Goal: Task Accomplishment & Management: Complete application form

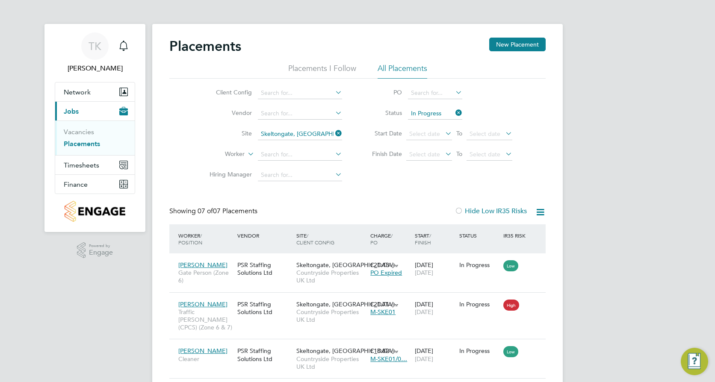
click at [71, 126] on ul "Vacancies Placements" at bounding box center [95, 138] width 80 height 35
click at [75, 131] on link "Vacancies" at bounding box center [79, 132] width 30 height 8
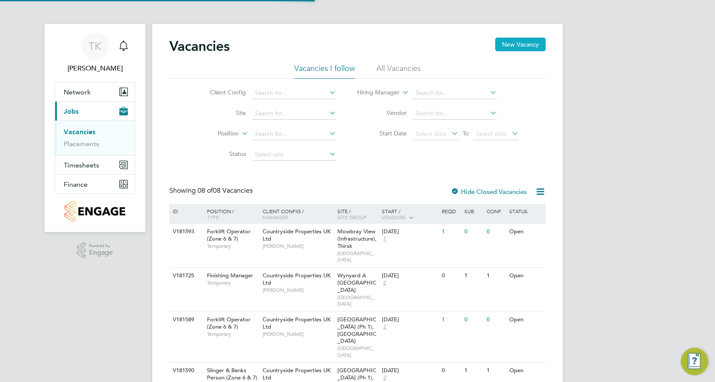
drag, startPoint x: 530, startPoint y: 43, endPoint x: 477, endPoint y: 65, distance: 57.3
click at [530, 43] on button "New Vacancy" at bounding box center [520, 45] width 50 height 14
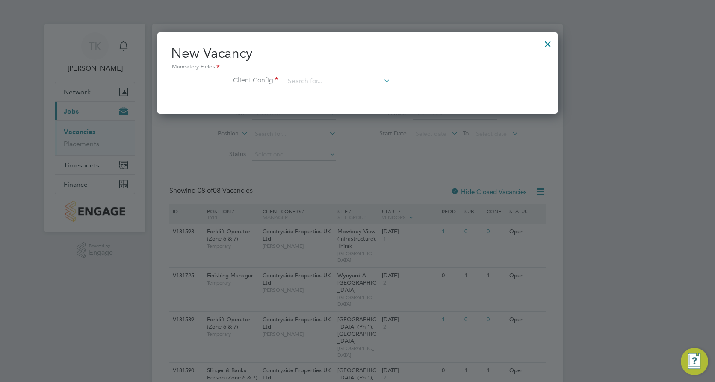
scroll to position [81, 401]
click at [288, 77] on input at bounding box center [338, 81] width 106 height 13
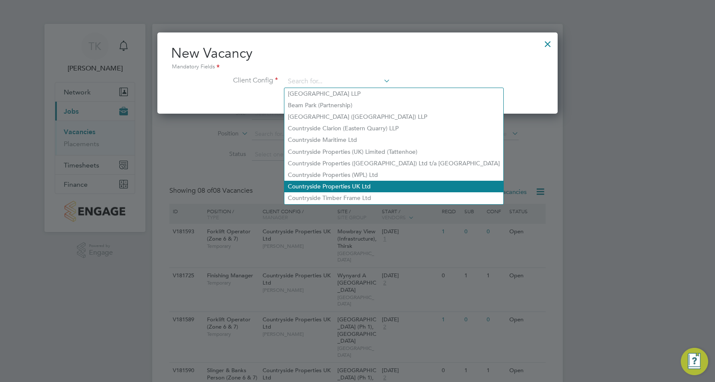
click at [345, 184] on li "Countryside Properties UK Ltd" at bounding box center [393, 187] width 219 height 12
type input "Countryside Properties UK Ltd"
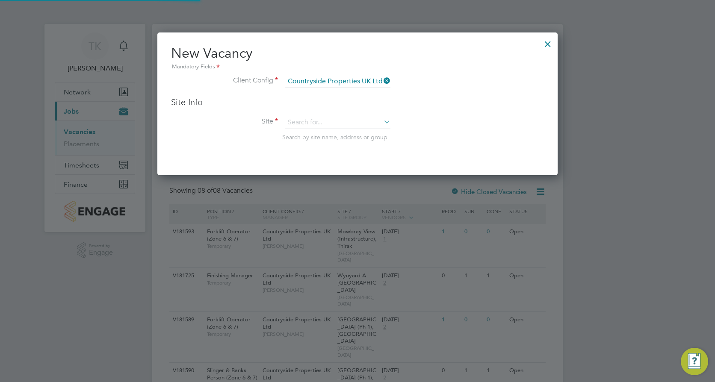
scroll to position [143, 401]
click at [304, 117] on input at bounding box center [338, 122] width 106 height 13
click at [320, 136] on li "Skel [PERSON_NAME], [GEOGRAPHIC_DATA]" at bounding box center [350, 135] width 133 height 12
type input "Skeltongate, [GEOGRAPHIC_DATA]"
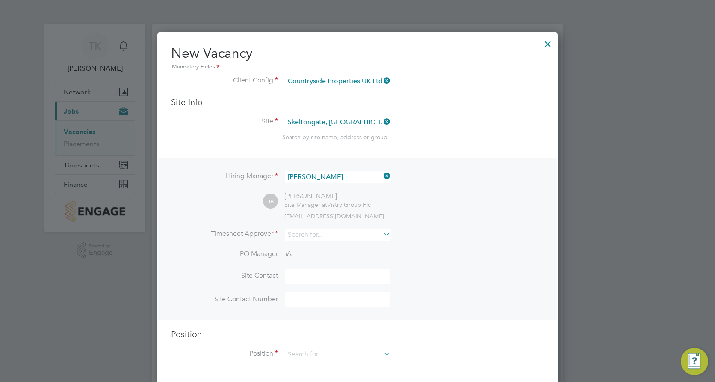
scroll to position [355, 401]
click at [311, 238] on input at bounding box center [338, 235] width 106 height 12
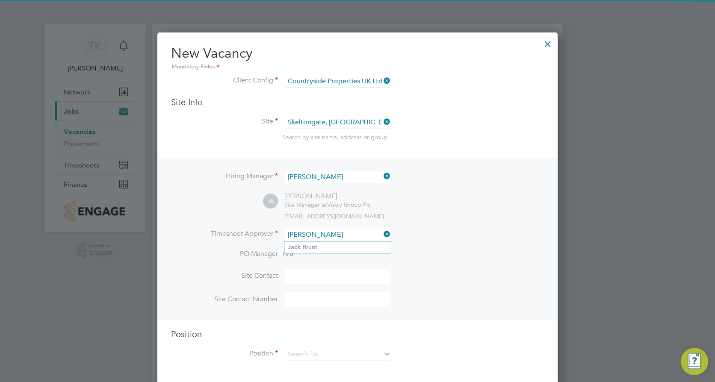
click at [326, 248] on li "[PERSON_NAME] unt" at bounding box center [337, 248] width 106 height 12
type input "[PERSON_NAME]"
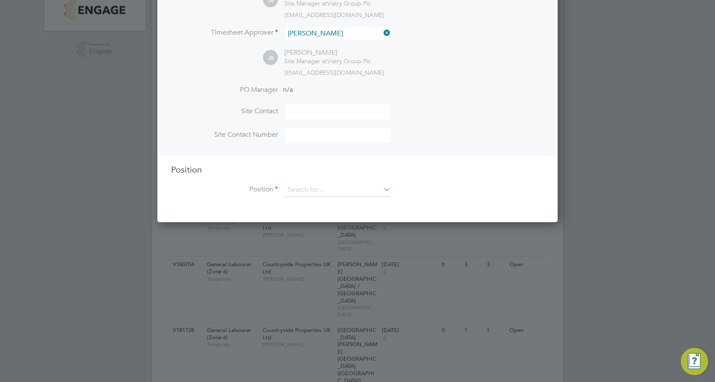
scroll to position [203, 0]
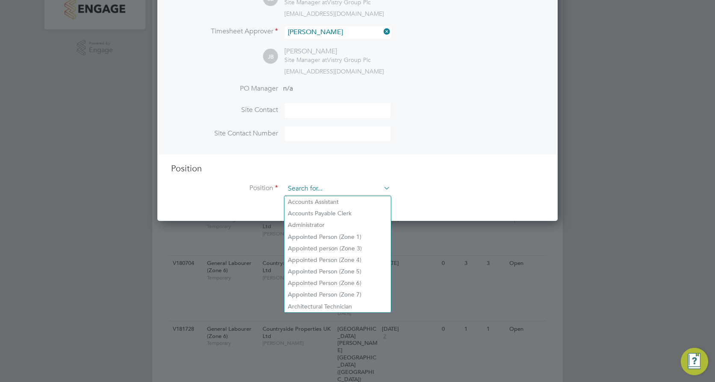
click at [301, 189] on input at bounding box center [338, 189] width 106 height 13
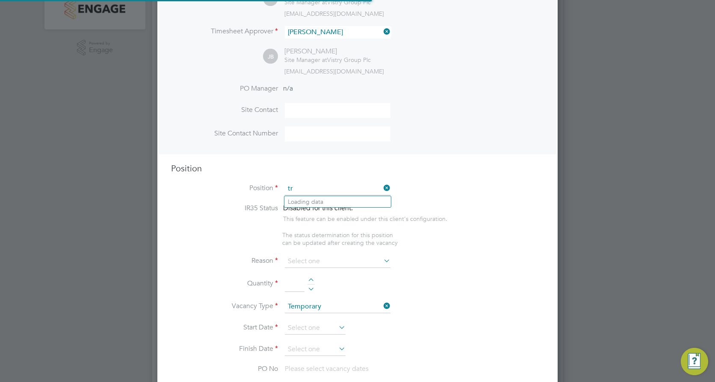
scroll to position [1229, 401]
click at [329, 292] on li "Tra ffic [PERSON_NAME] (CPCS) (Zone 6 & 7)" at bounding box center [350, 295] width 132 height 12
type input "Traffic [PERSON_NAME] (CPCS) (Zone 6 & 7)"
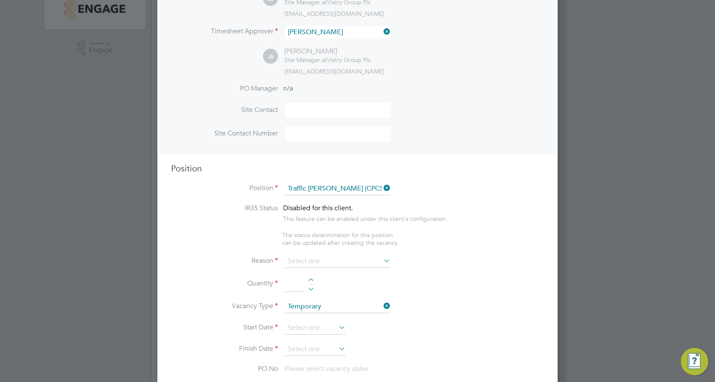
type textarea "- Working under the supervision and management of the Project Manager, Site Man…"
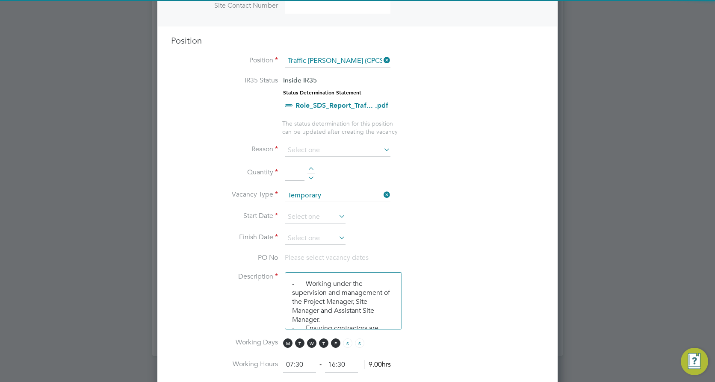
scroll to position [331, 0]
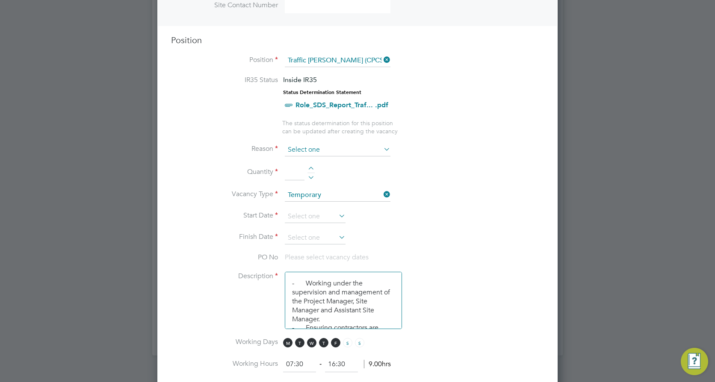
click at [308, 150] on input at bounding box center [338, 150] width 106 height 13
click at [316, 237] on li "Replacement" at bounding box center [337, 240] width 106 height 11
type input "Replacement"
click at [290, 170] on input at bounding box center [295, 172] width 20 height 15
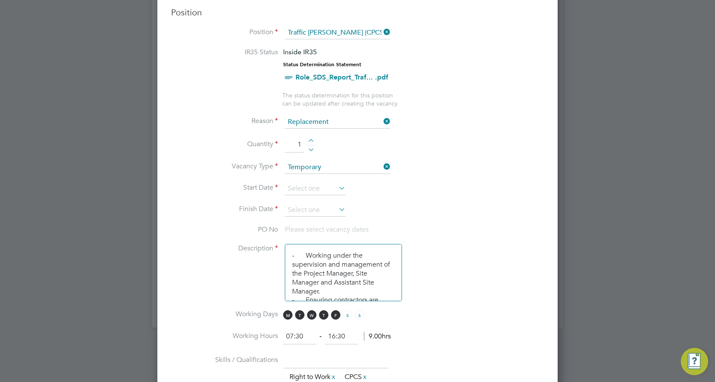
scroll to position [374, 0]
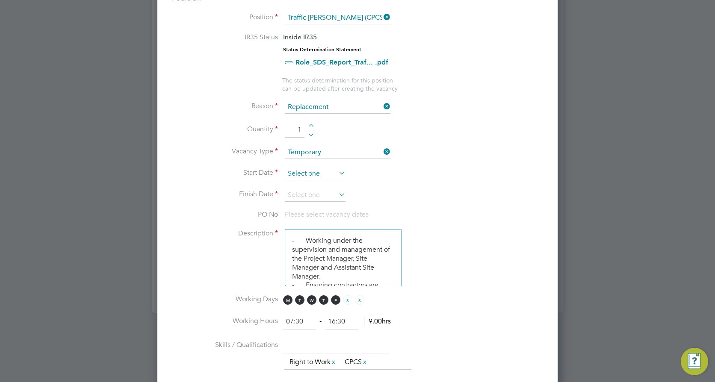
type input "1"
click at [312, 171] on input at bounding box center [315, 174] width 61 height 13
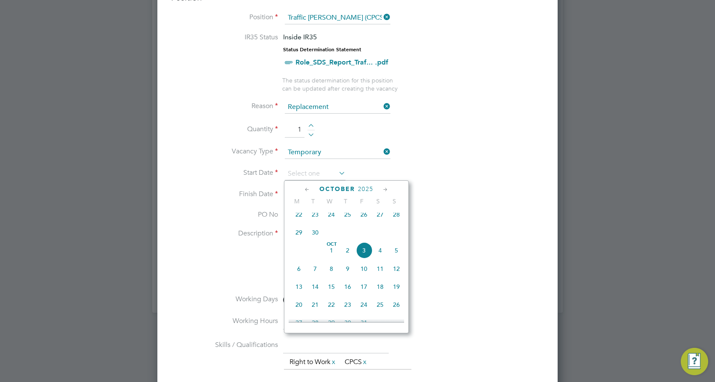
click at [362, 259] on span "3" at bounding box center [364, 250] width 16 height 16
type input "[DATE]"
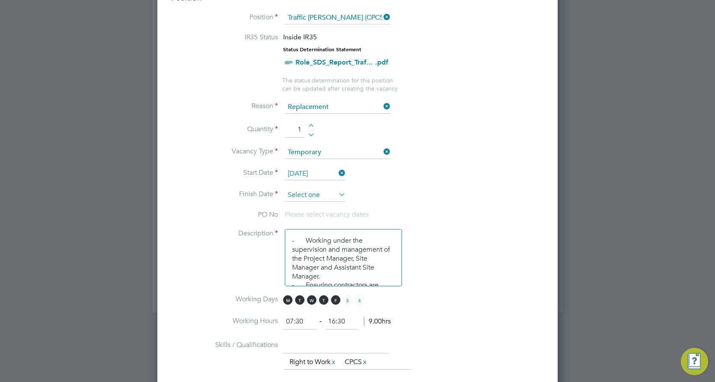
click at [301, 189] on input at bounding box center [315, 195] width 61 height 13
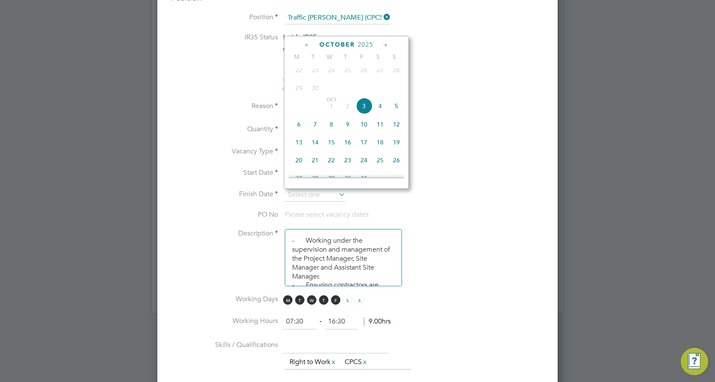
click at [365, 168] on span "24" at bounding box center [364, 160] width 16 height 16
type input "[DATE]"
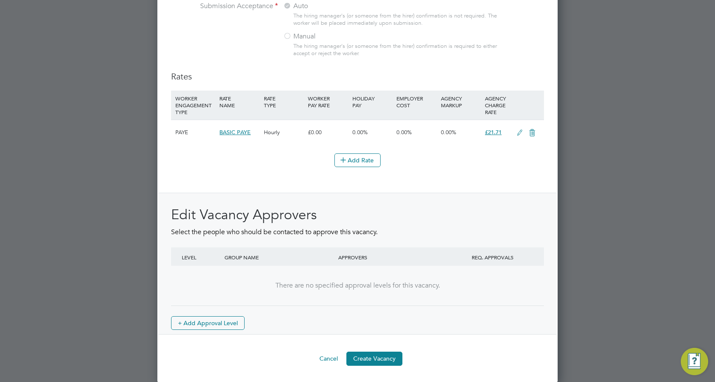
scroll to position [953, 0]
click at [374, 358] on button "Create Vacancy" at bounding box center [374, 358] width 56 height 14
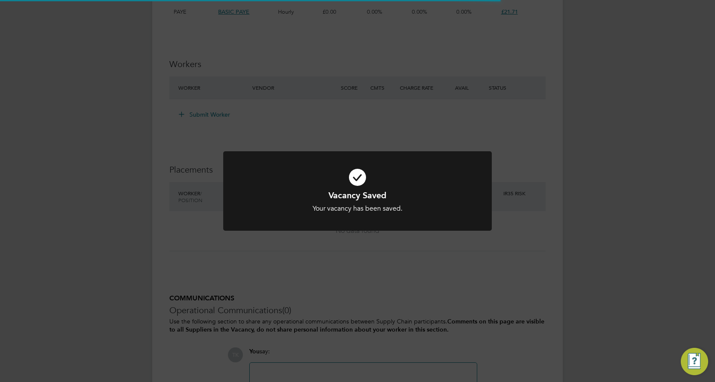
scroll to position [25, 60]
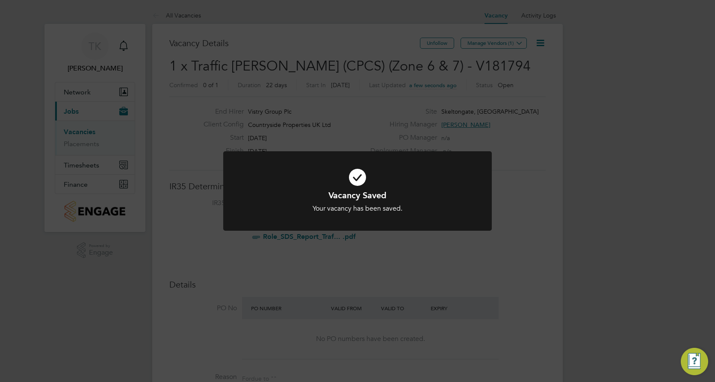
click at [493, 56] on div "Vacancy Saved Your vacancy has been saved. Cancel Okay" at bounding box center [357, 191] width 715 height 382
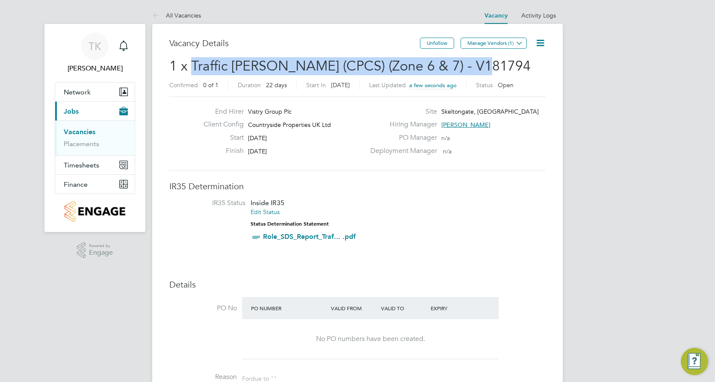
drag, startPoint x: 484, startPoint y: 66, endPoint x: 183, endPoint y: 69, distance: 300.5
click at [190, 69] on h2 "1 x Traffic [PERSON_NAME] (CPCS) (Zone 6 & 7) - V181794 Confirmed 0 of 1 Durati…" at bounding box center [357, 75] width 376 height 36
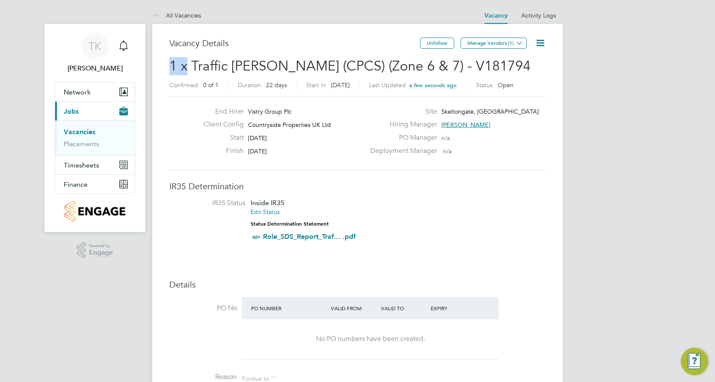
drag, startPoint x: 183, startPoint y: 69, endPoint x: 168, endPoint y: 69, distance: 15.4
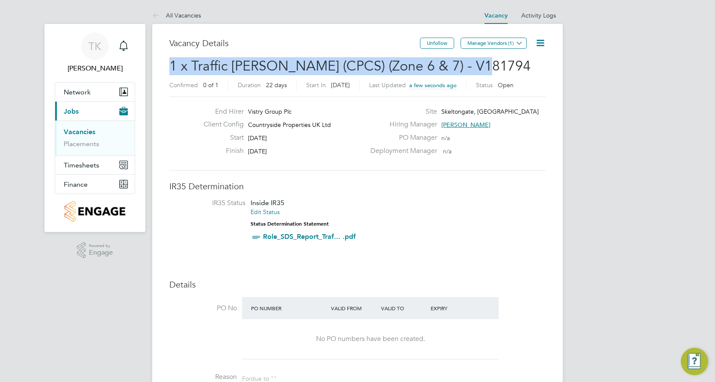
drag, startPoint x: 477, startPoint y: 72, endPoint x: 165, endPoint y: 65, distance: 313.0
copy span "1 x Traffic [PERSON_NAME] (CPCS) (Zone 6 & 7) - V181794"
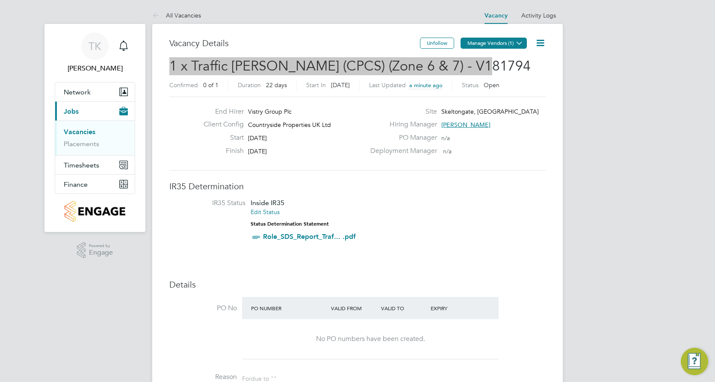
click at [508, 46] on button "Manage Vendors (1)" at bounding box center [493, 43] width 66 height 11
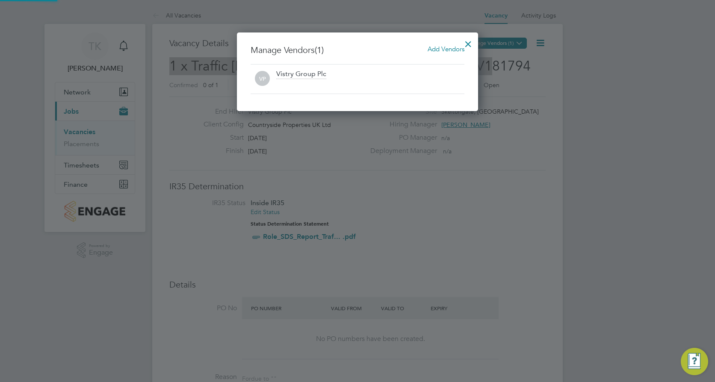
scroll to position [79, 242]
click at [444, 50] on span "Add Vendors" at bounding box center [445, 49] width 37 height 8
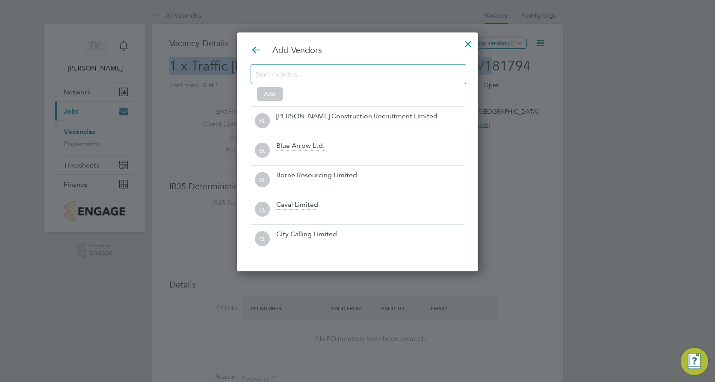
scroll to position [240, 242]
click at [336, 71] on input at bounding box center [351, 73] width 192 height 11
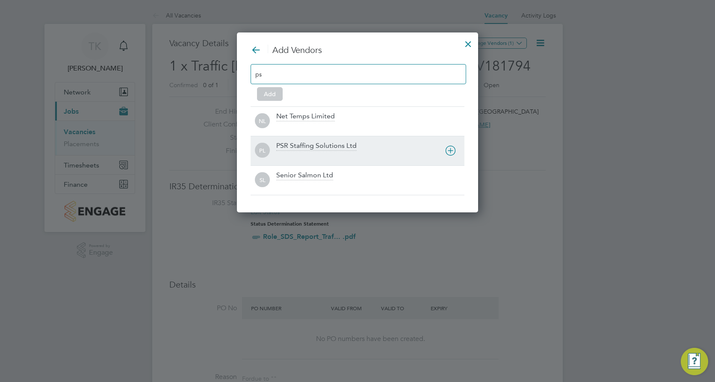
type input "ps"
click at [311, 144] on div "PSR Staffing Solutions Ltd" at bounding box center [316, 145] width 80 height 9
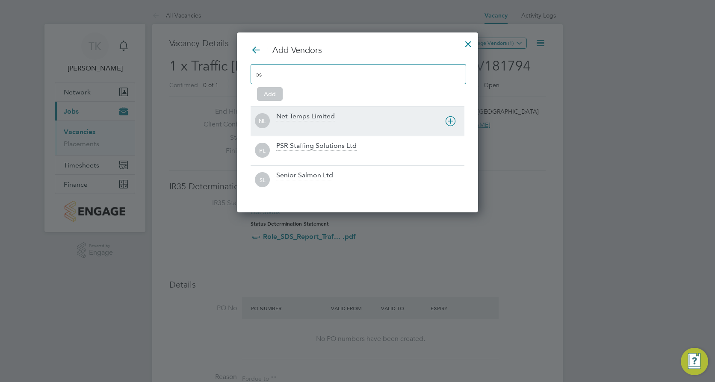
scroll to position [151, 242]
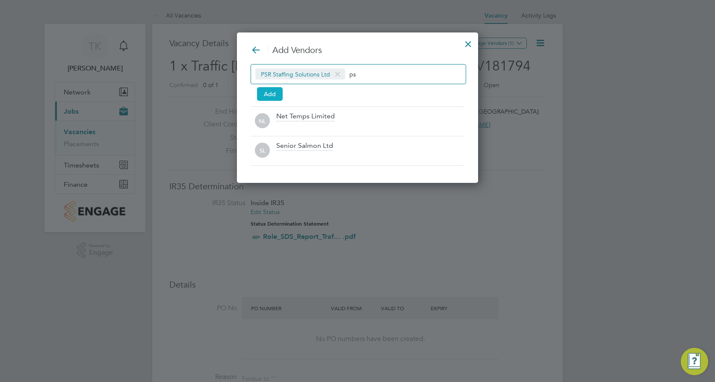
click at [269, 91] on button "Add" at bounding box center [270, 94] width 26 height 14
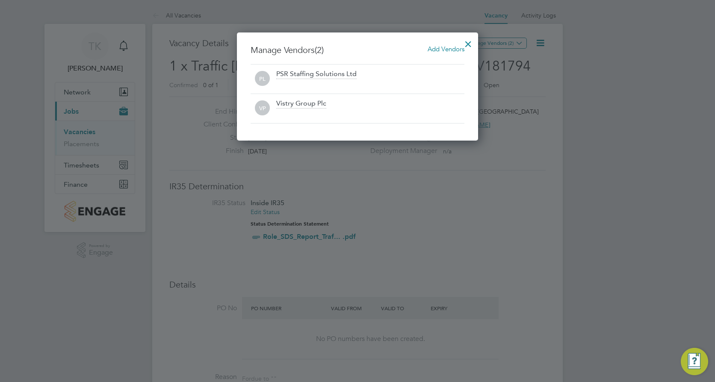
click at [466, 44] on div at bounding box center [467, 41] width 15 height 15
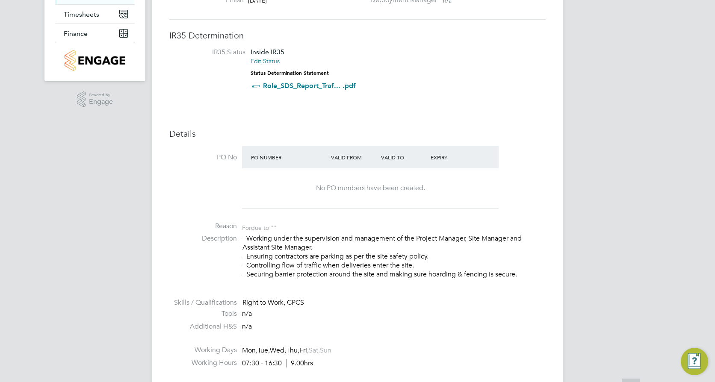
scroll to position [171, 0]
